Goal: Check status: Check status

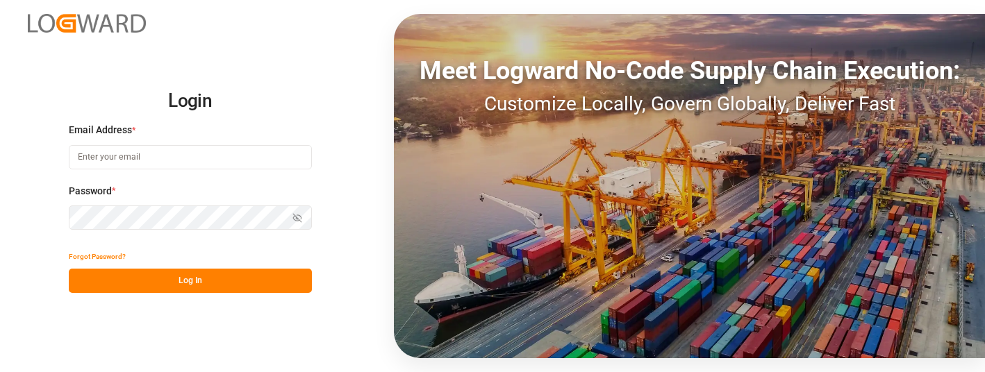
type input "[PERSON_NAME][EMAIL_ADDRESS][PERSON_NAME][DOMAIN_NAME]"
click at [191, 280] on button "Log In" at bounding box center [190, 281] width 243 height 24
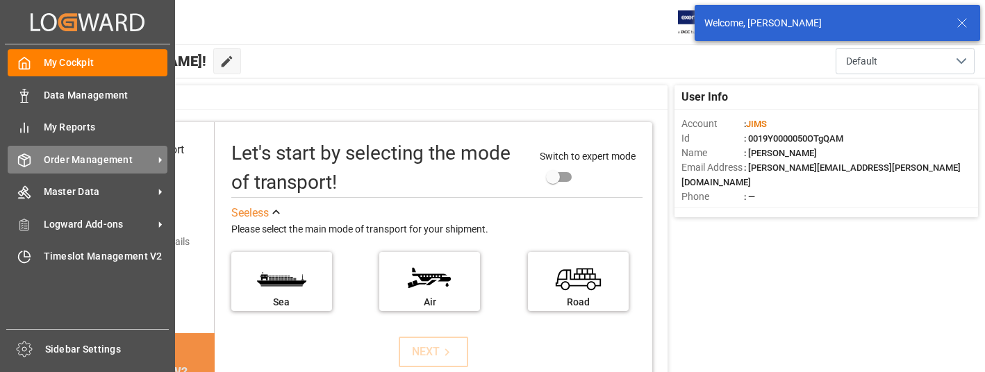
click at [142, 158] on span "Order Management" at bounding box center [99, 160] width 110 height 15
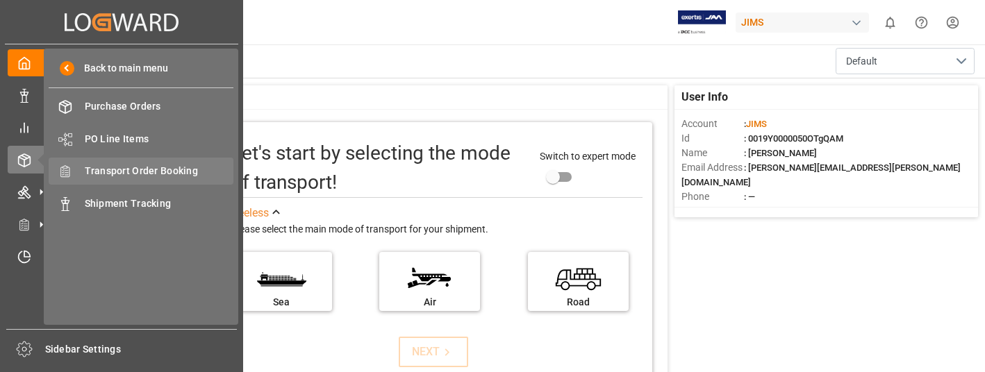
click at [152, 170] on span "Transport Order Booking" at bounding box center [159, 171] width 149 height 15
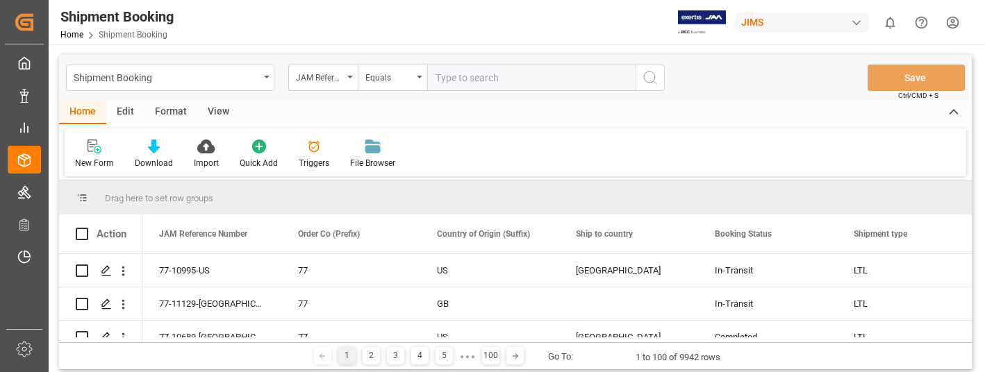
click at [471, 79] on input "text" at bounding box center [531, 78] width 208 height 26
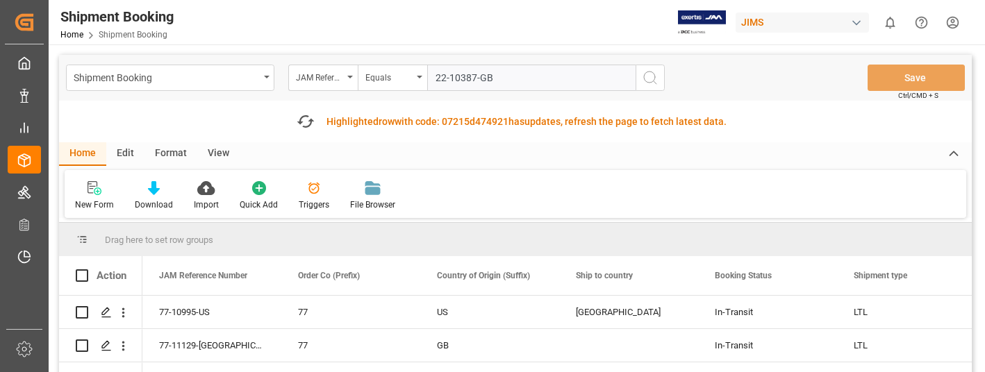
type input "22-10387-GB"
click at [652, 74] on icon "search button" at bounding box center [650, 77] width 17 height 17
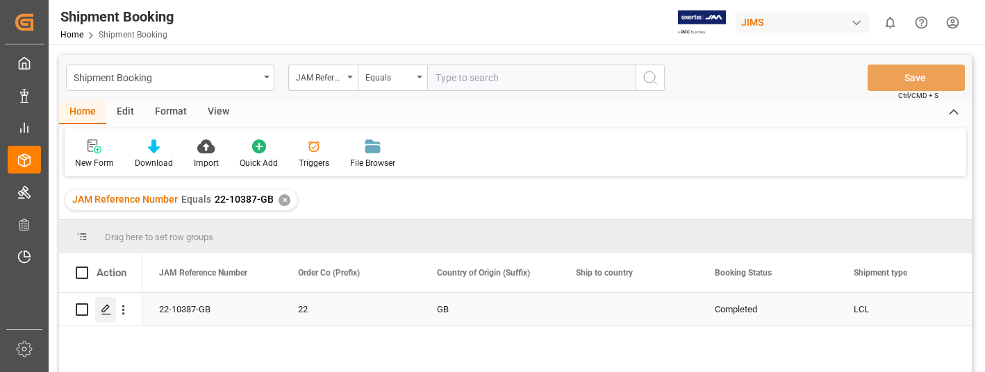
click at [104, 306] on icon "Press SPACE to select this row." at bounding box center [106, 309] width 11 height 11
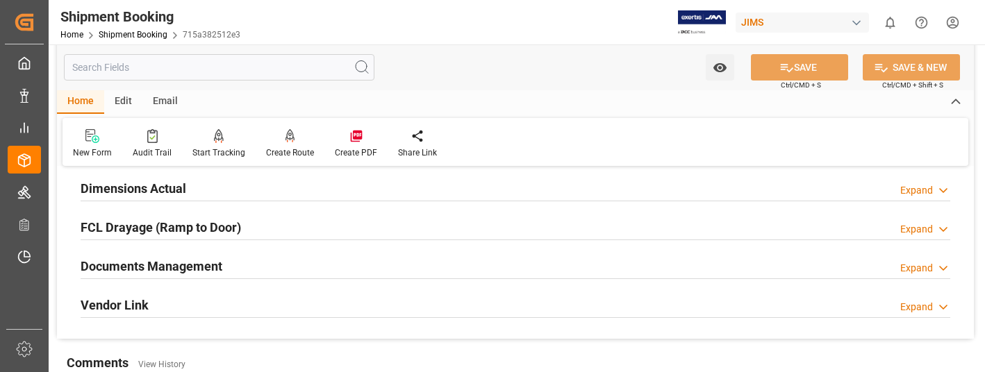
scroll to position [417, 0]
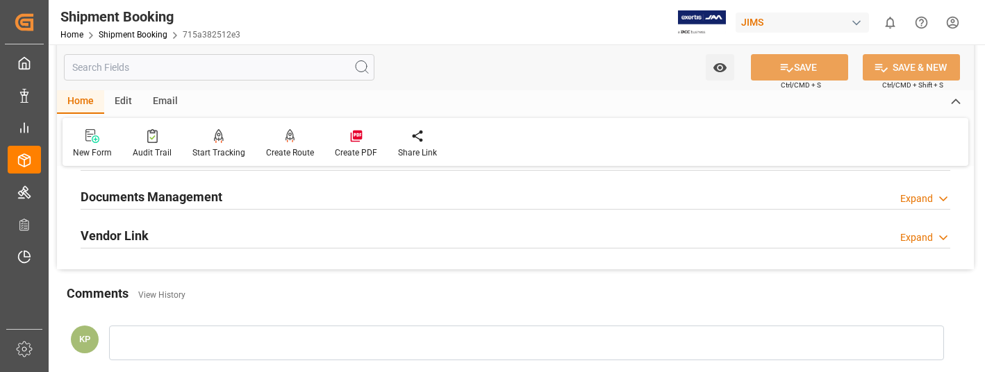
click at [916, 199] on div "Expand" at bounding box center [917, 199] width 33 height 15
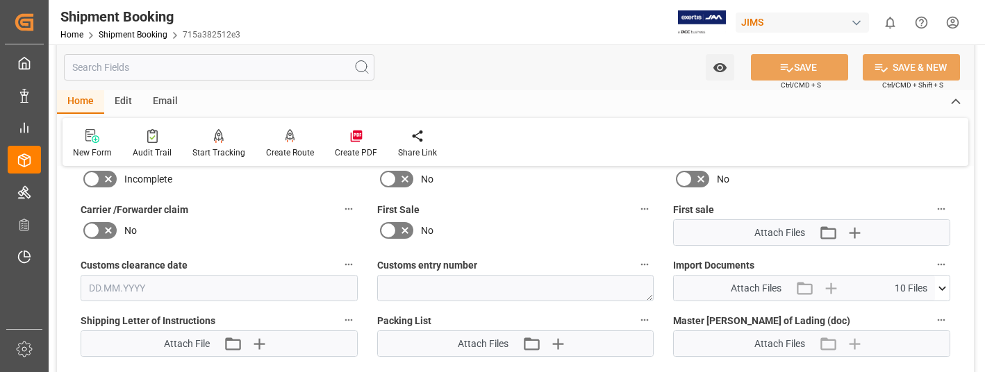
scroll to position [695, 0]
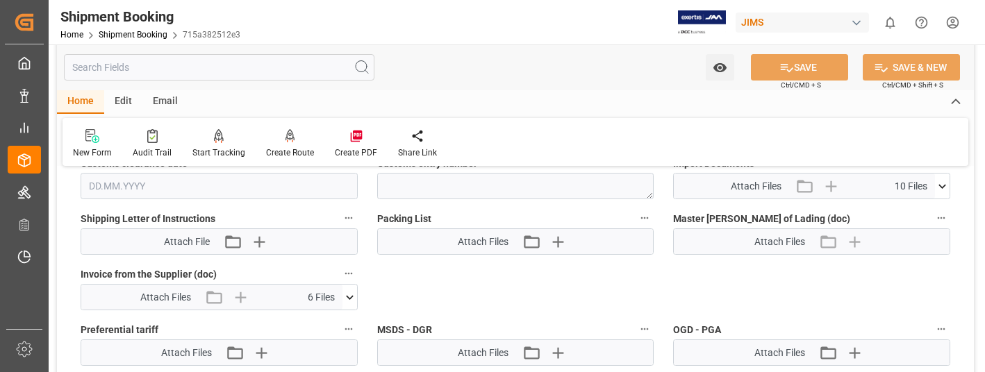
click at [942, 186] on icon at bounding box center [942, 186] width 15 height 15
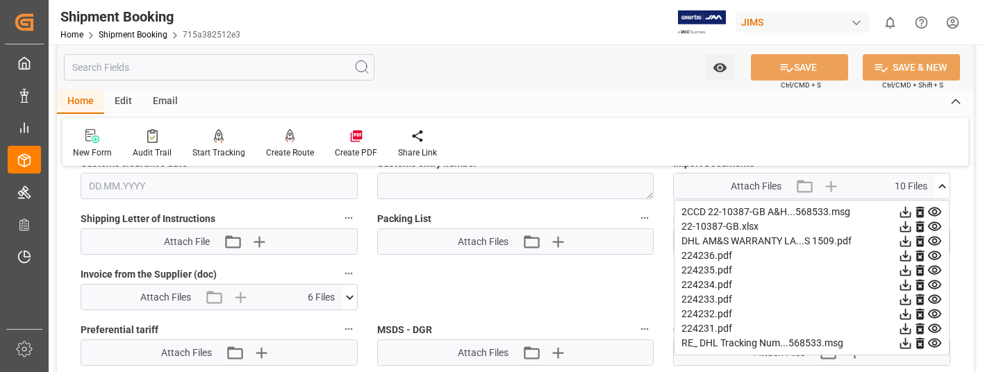
click at [906, 328] on icon at bounding box center [906, 329] width 11 height 11
click at [903, 314] on icon at bounding box center [906, 314] width 11 height 11
click at [903, 300] on icon at bounding box center [905, 300] width 15 height 15
click at [905, 284] on icon at bounding box center [906, 285] width 11 height 11
click at [905, 270] on icon at bounding box center [906, 270] width 11 height 11
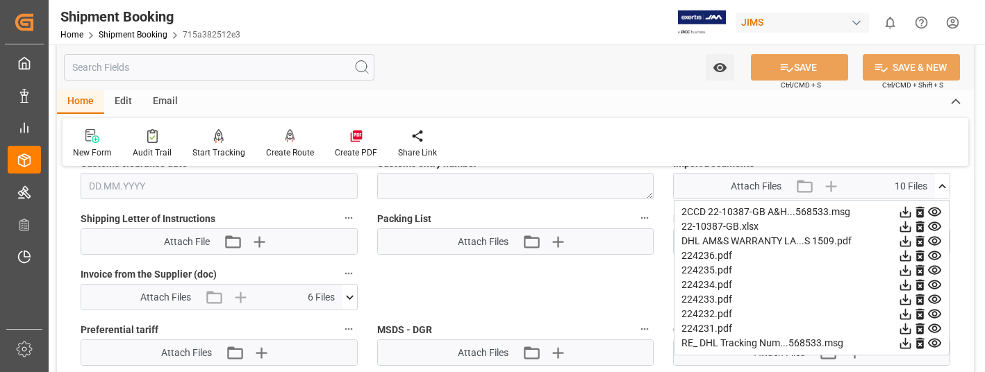
click at [905, 258] on icon at bounding box center [905, 256] width 15 height 15
click at [633, 138] on div "New Form Audit Trail Start Tracking Create Empty Shipment Tracking Create Route…" at bounding box center [516, 142] width 906 height 48
click at [907, 313] on icon at bounding box center [905, 314] width 15 height 15
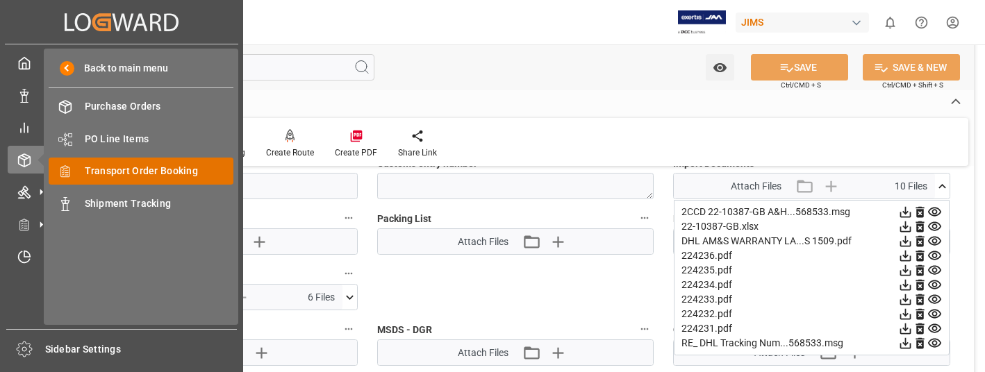
click at [147, 167] on span "Transport Order Booking" at bounding box center [159, 171] width 149 height 15
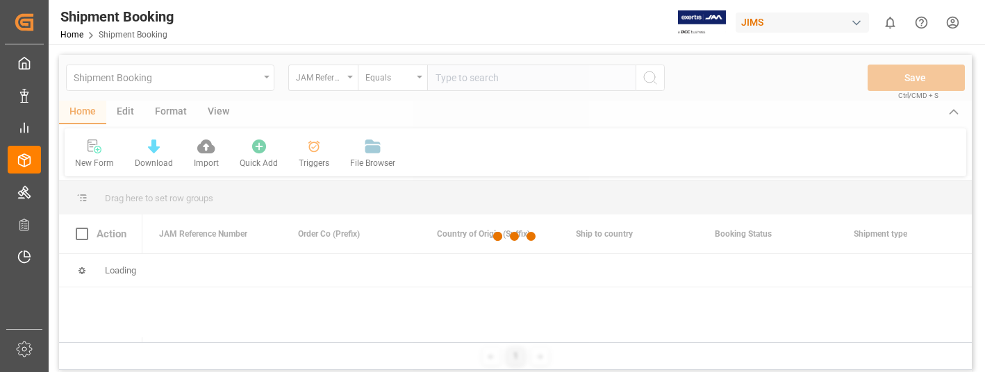
click at [507, 78] on div at bounding box center [515, 237] width 913 height 364
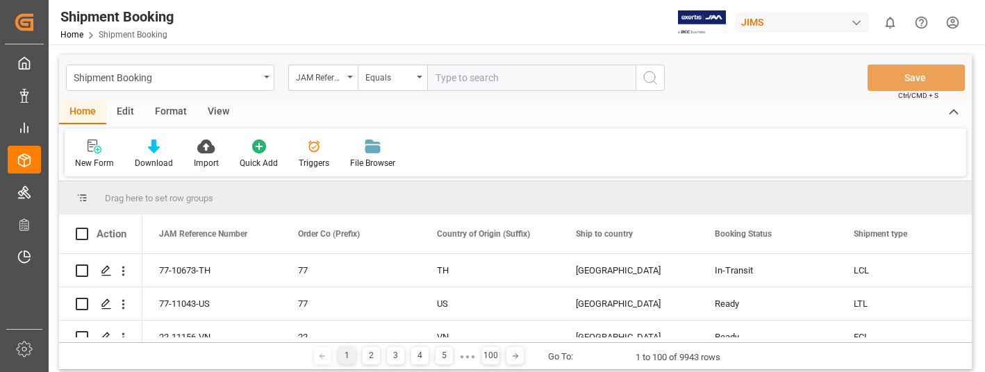
click at [507, 78] on input "text" at bounding box center [531, 78] width 208 height 26
type input "22-10007-CN"
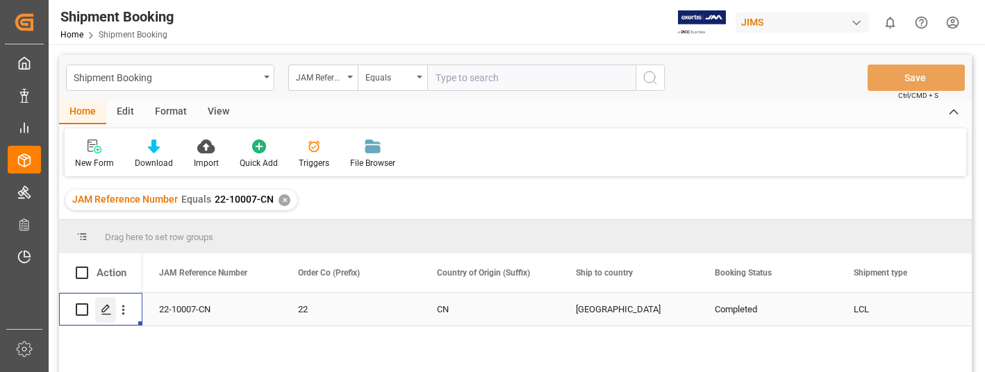
click at [107, 309] on icon "Press SPACE to select this row." at bounding box center [106, 309] width 11 height 11
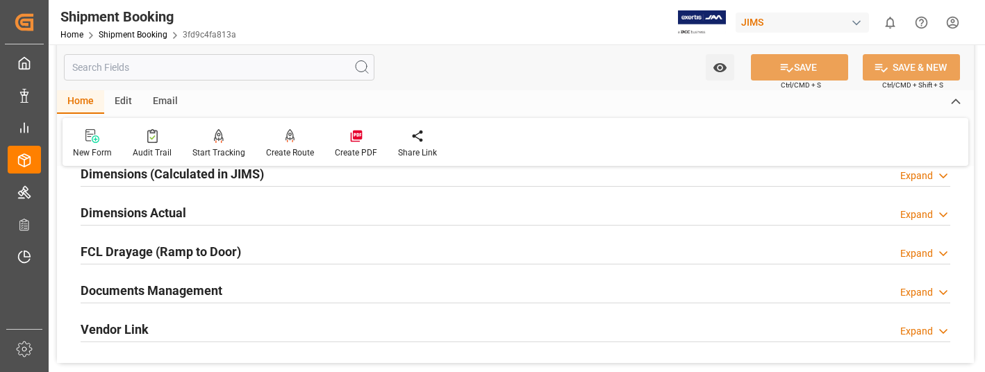
scroll to position [347, 0]
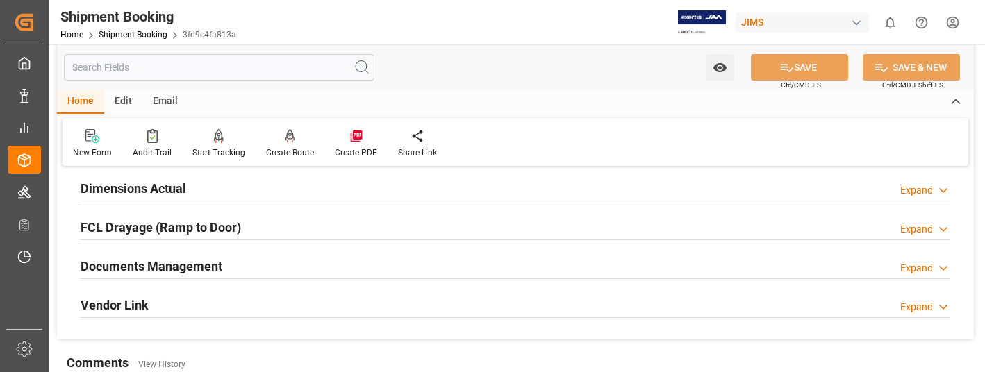
click at [921, 263] on div "Expand" at bounding box center [917, 268] width 33 height 15
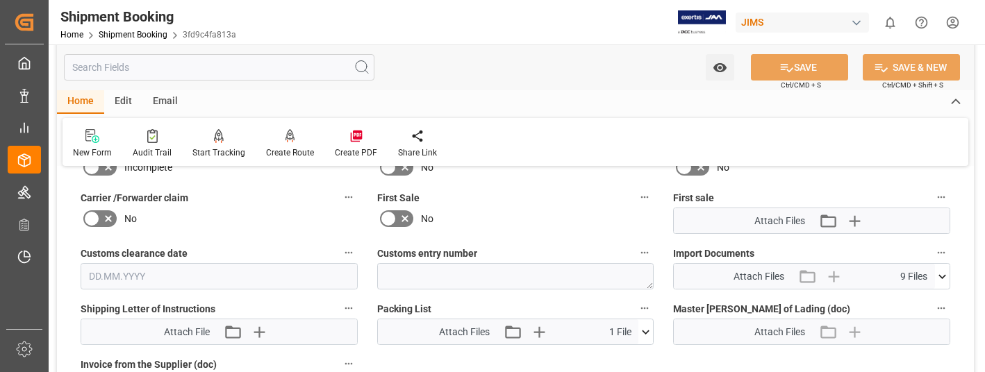
scroll to position [625, 0]
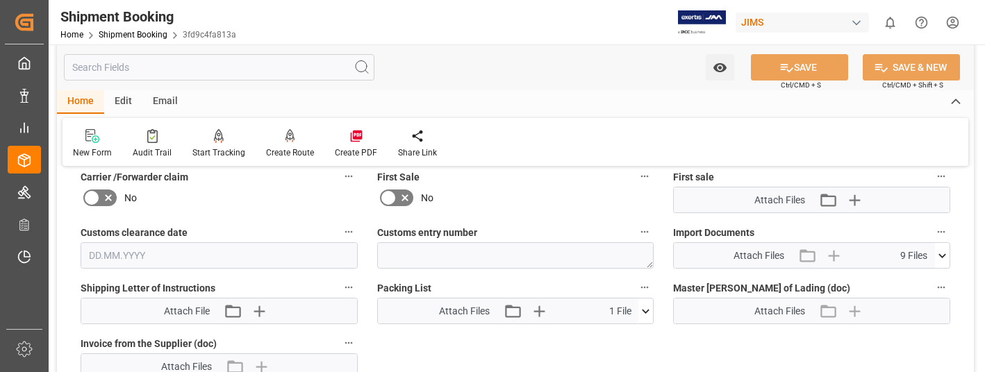
click at [942, 255] on icon at bounding box center [942, 256] width 15 height 15
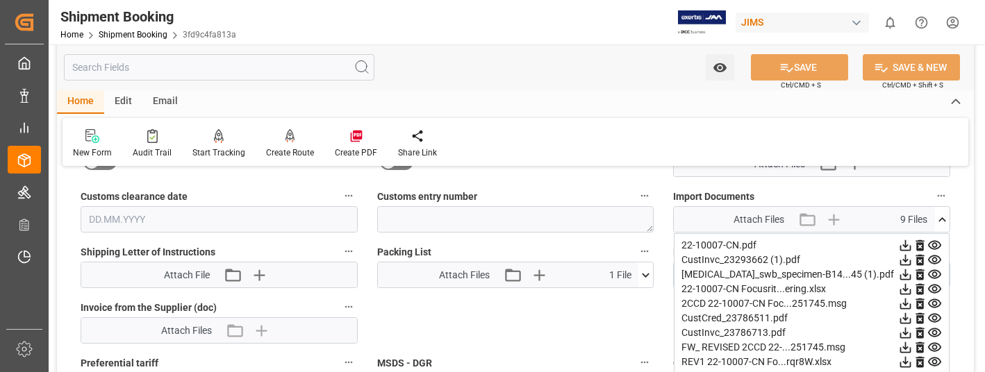
scroll to position [695, 0]
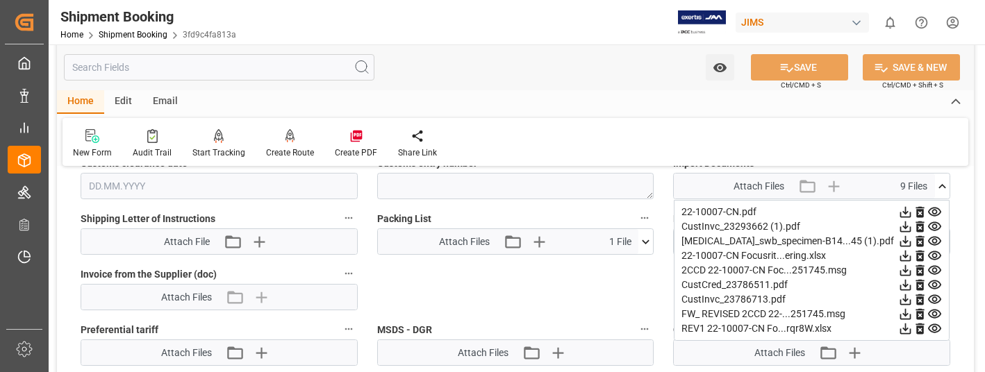
click at [905, 228] on icon at bounding box center [906, 227] width 11 height 11
click at [903, 286] on icon at bounding box center [905, 285] width 15 height 15
click at [905, 298] on icon at bounding box center [905, 300] width 15 height 15
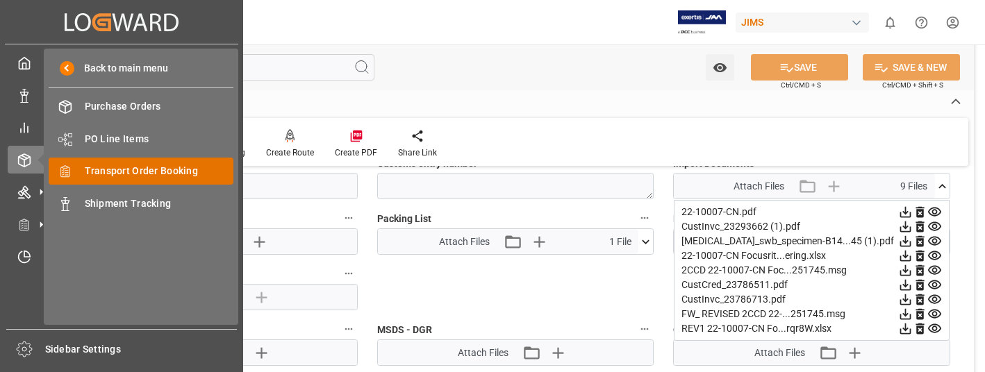
click at [100, 176] on span "Transport Order Booking" at bounding box center [159, 171] width 149 height 15
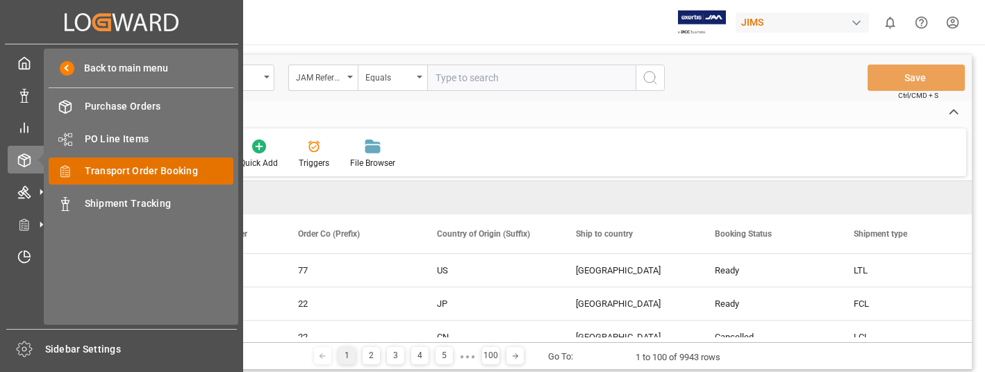
click at [165, 167] on span "Transport Order Booking" at bounding box center [159, 171] width 149 height 15
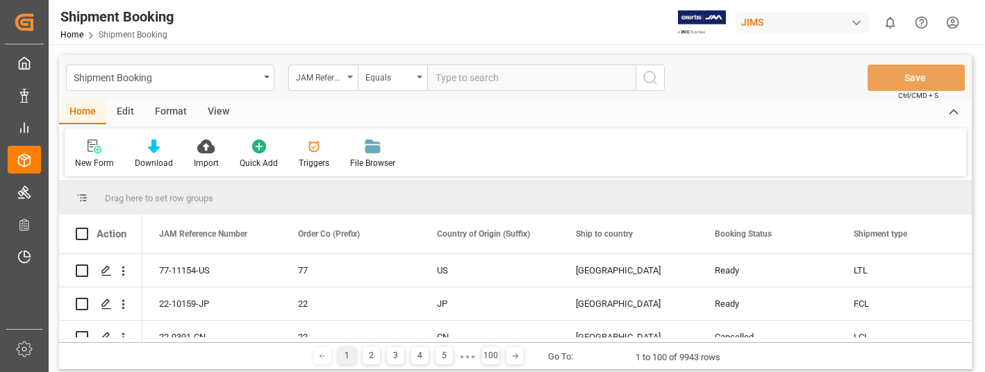
click at [461, 74] on input "text" at bounding box center [531, 78] width 208 height 26
type input "22-9958-GB"
click at [650, 77] on icon "search button" at bounding box center [650, 77] width 17 height 17
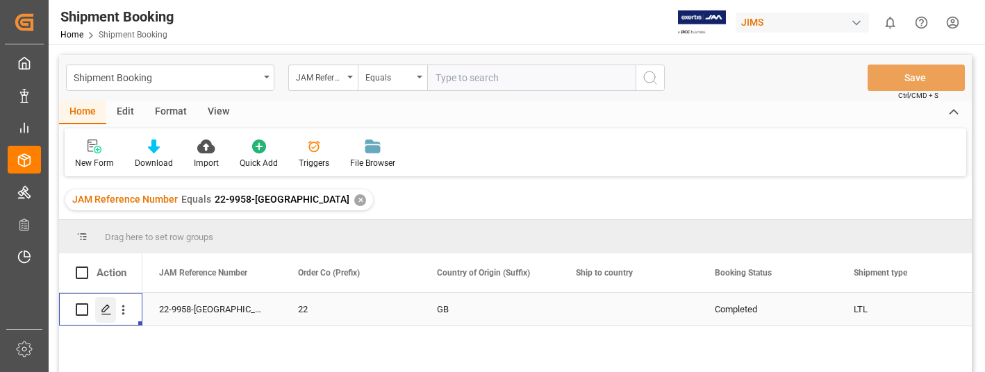
click at [108, 309] on icon "Press SPACE to select this row." at bounding box center [106, 309] width 11 height 11
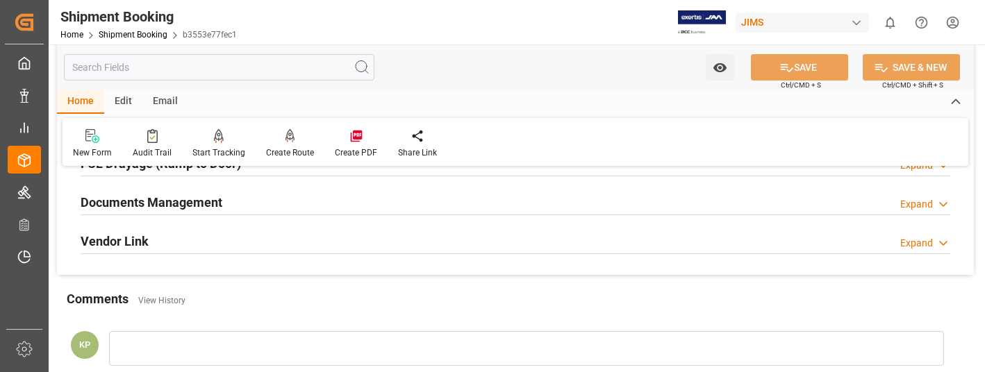
scroll to position [417, 0]
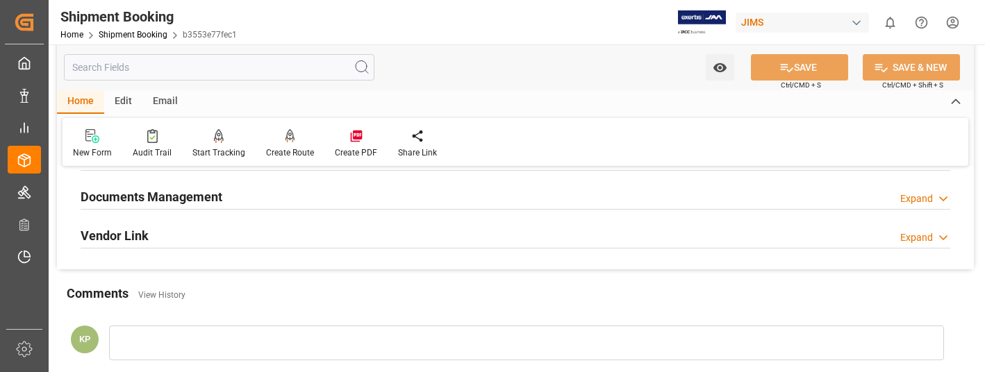
click at [919, 200] on div "Expand" at bounding box center [917, 199] width 33 height 15
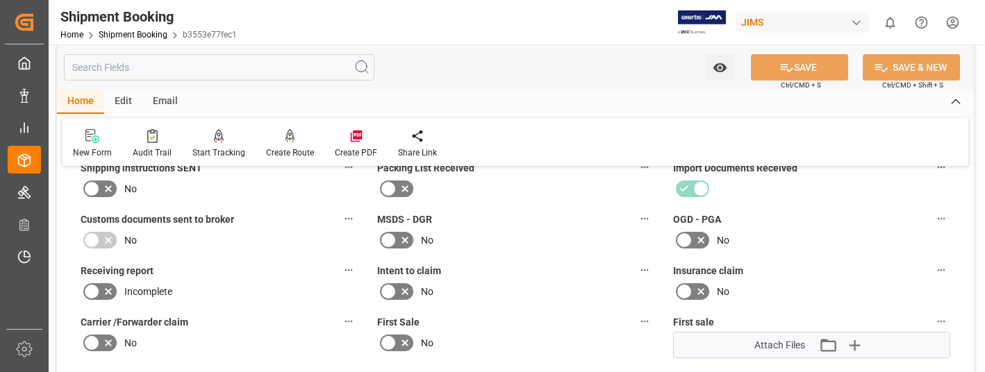
scroll to position [625, 0]
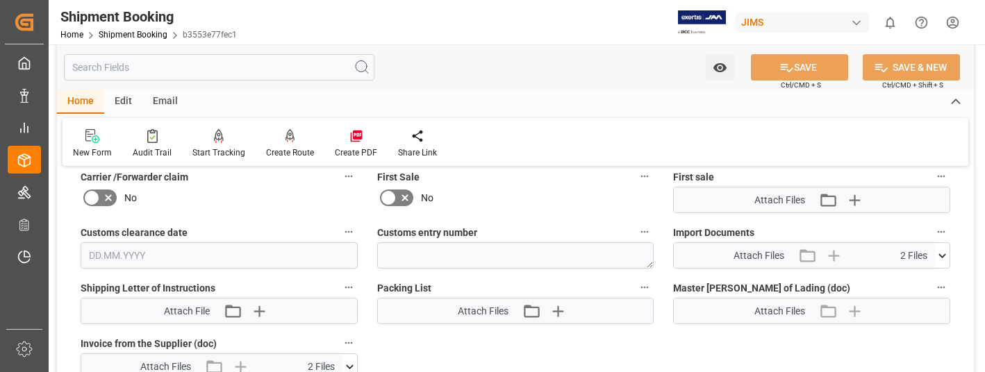
click at [944, 253] on icon at bounding box center [942, 256] width 15 height 15
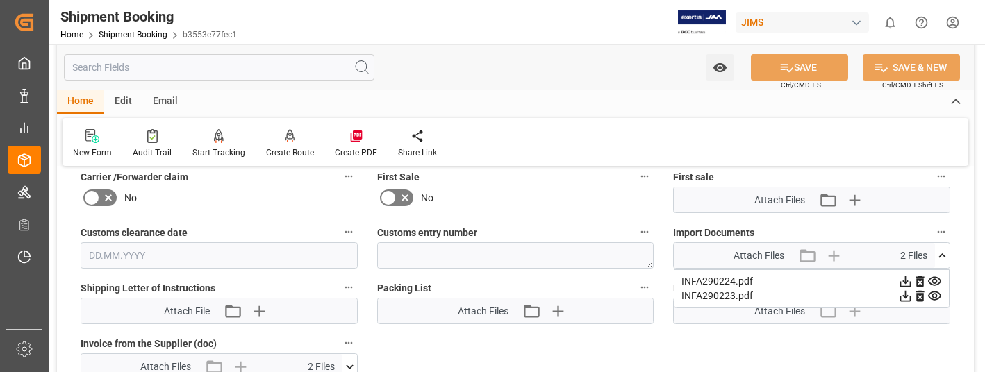
click at [904, 296] on icon at bounding box center [906, 296] width 11 height 11
click at [905, 281] on icon at bounding box center [905, 281] width 15 height 15
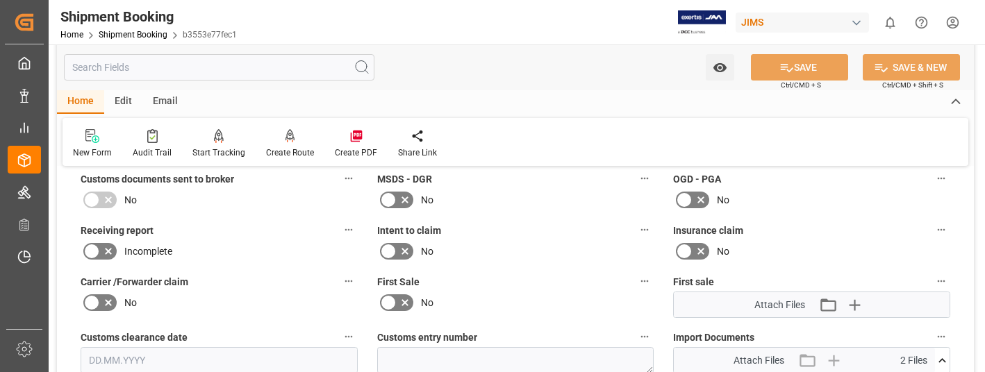
scroll to position [347, 0]
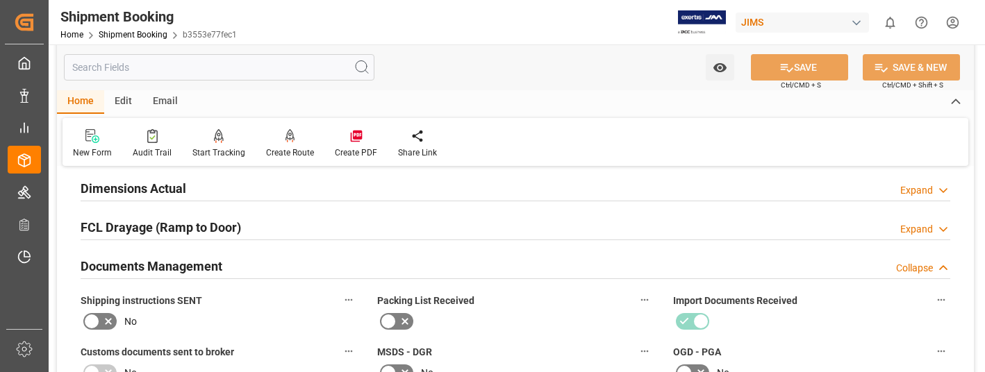
click at [953, 24] on html "Created by potrace 1.15, written by Peter Selinger 2001-2017 Created by potrace…" at bounding box center [492, 186] width 985 height 372
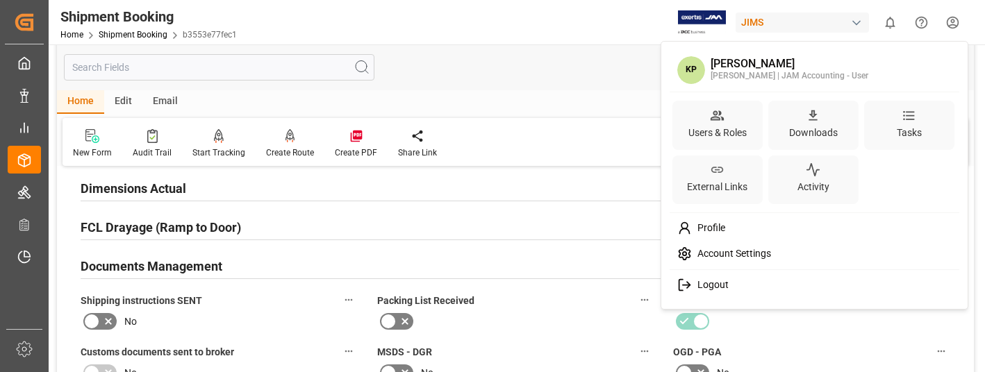
click at [705, 288] on span "Logout" at bounding box center [710, 285] width 37 height 13
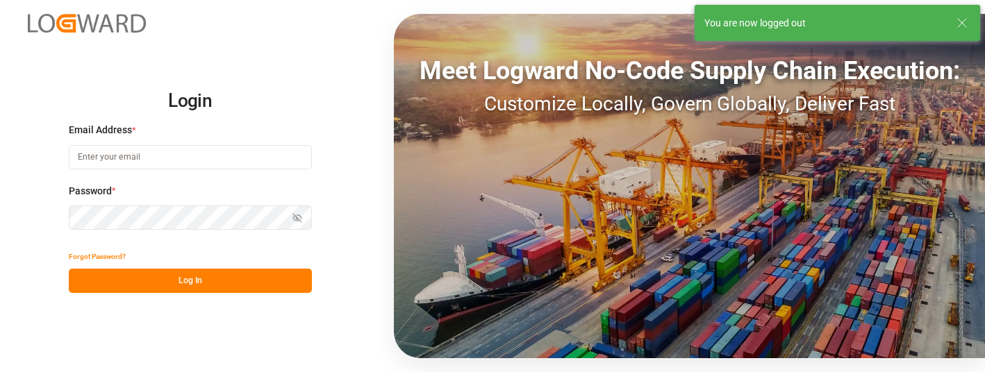
type input "karen.pilon@americanmusicandsound.com"
